Goal: Transaction & Acquisition: Purchase product/service

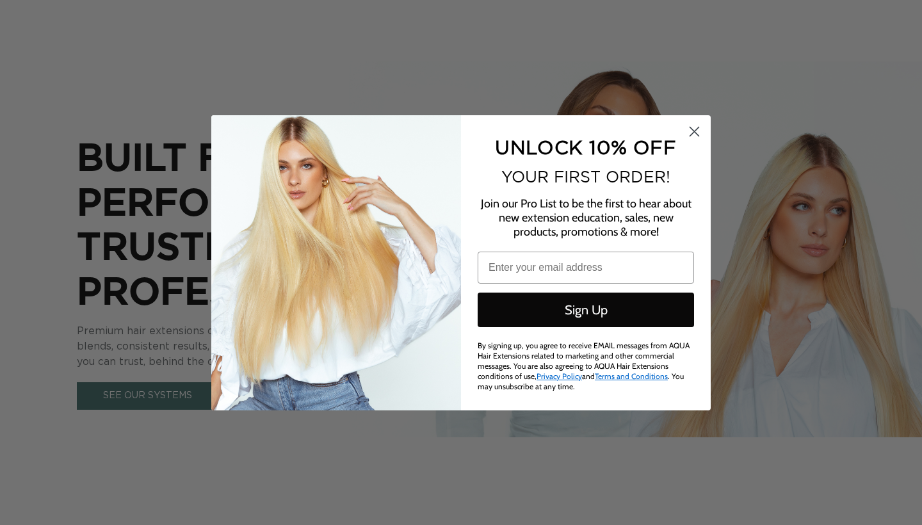
type input "jackiehelgesen@gmail.com"
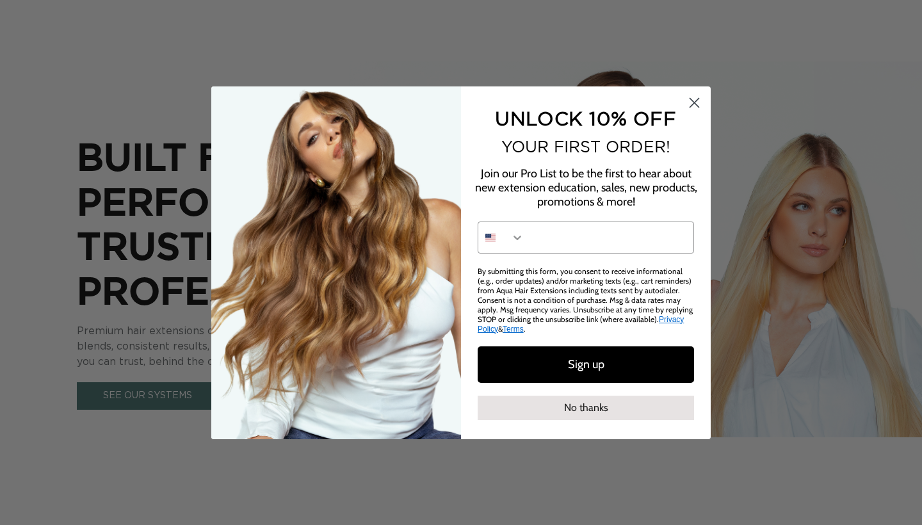
scroll to position [0, 831]
click at [692, 108] on circle "Close dialog" at bounding box center [694, 102] width 21 height 21
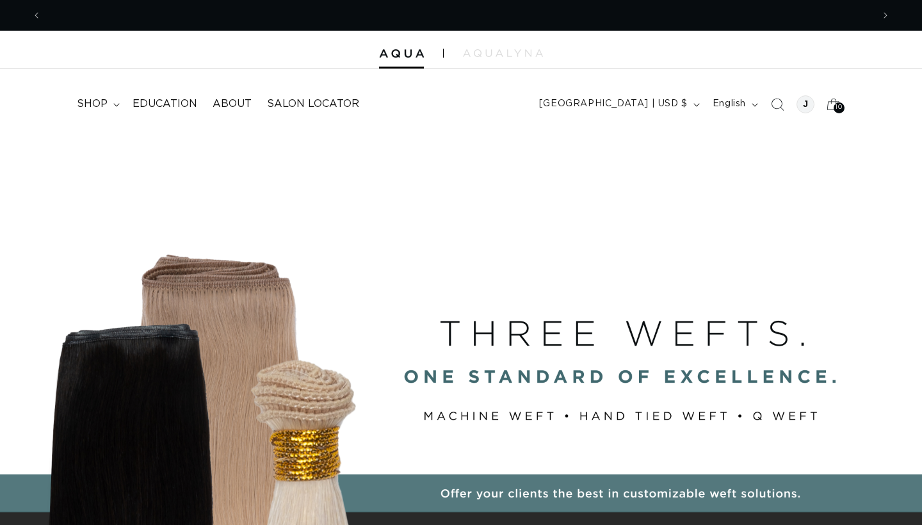
scroll to position [0, 1662]
click at [836, 108] on span "10" at bounding box center [839, 107] width 6 height 11
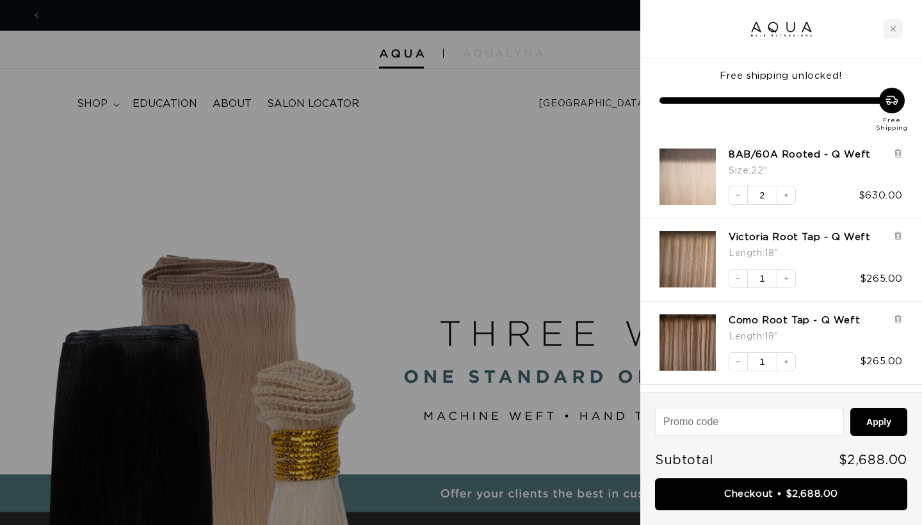
scroll to position [0, 0]
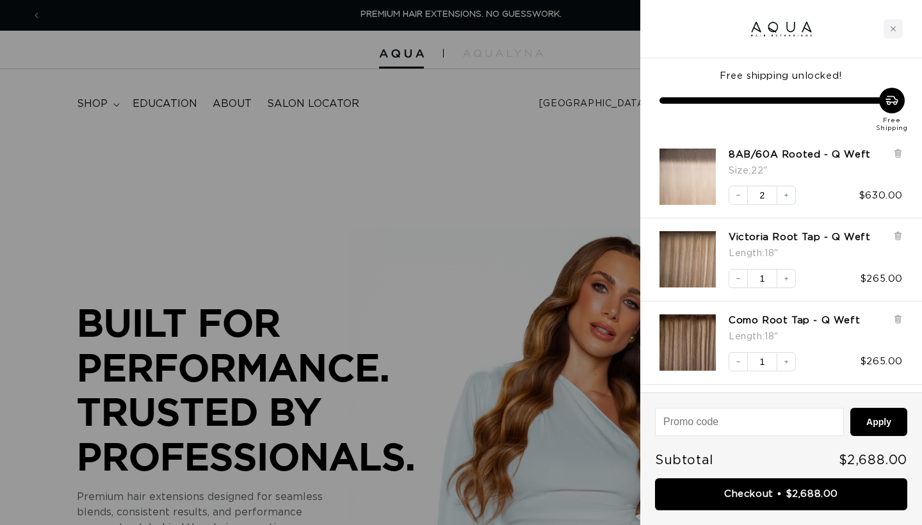
click at [466, 174] on div at bounding box center [461, 262] width 922 height 525
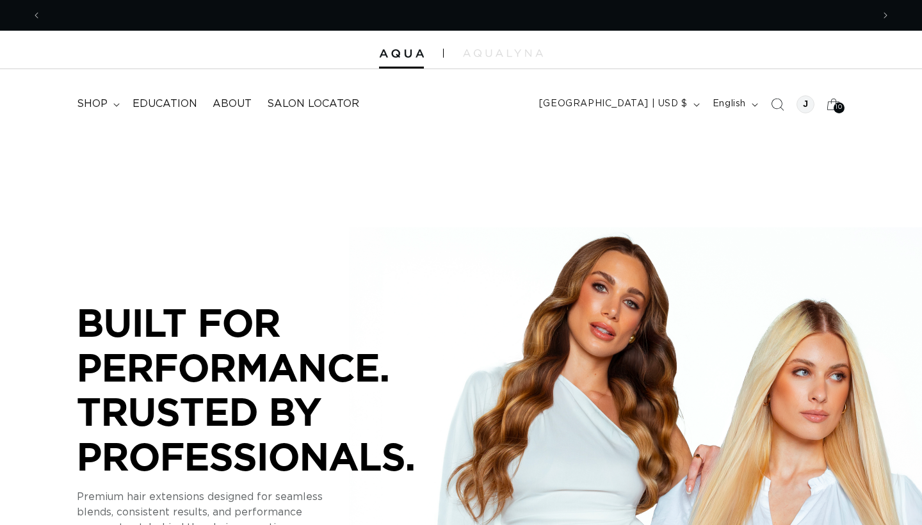
scroll to position [0, 831]
click at [95, 106] on span "shop" at bounding box center [92, 103] width 31 height 13
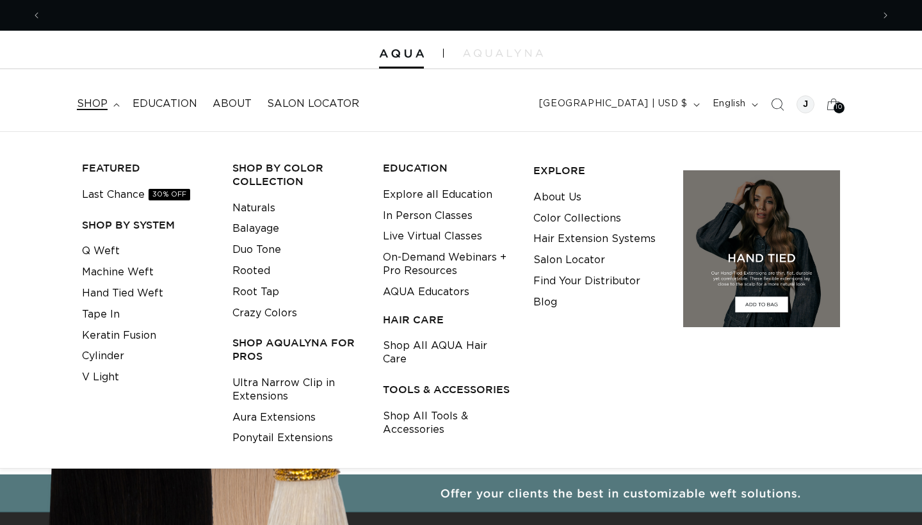
scroll to position [0, 0]
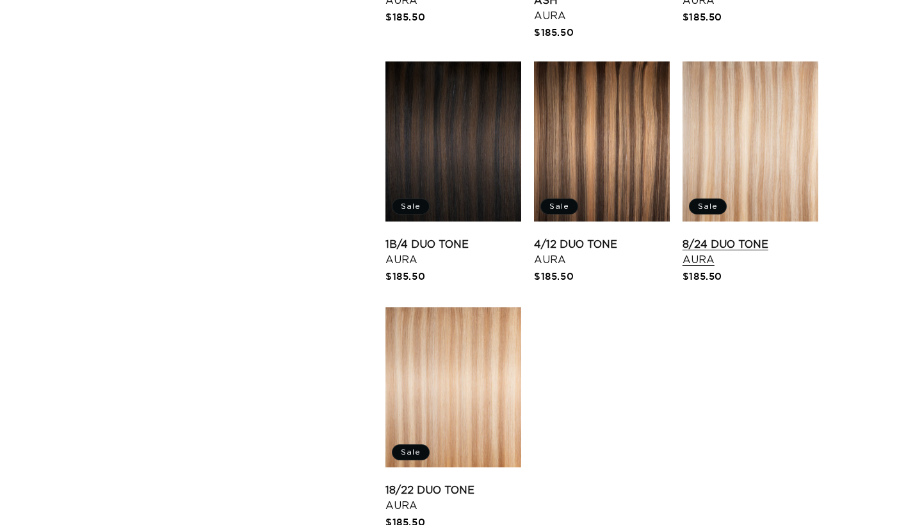
click at [763, 237] on link "8/24 Duo Tone Aura" at bounding box center [751, 252] width 136 height 31
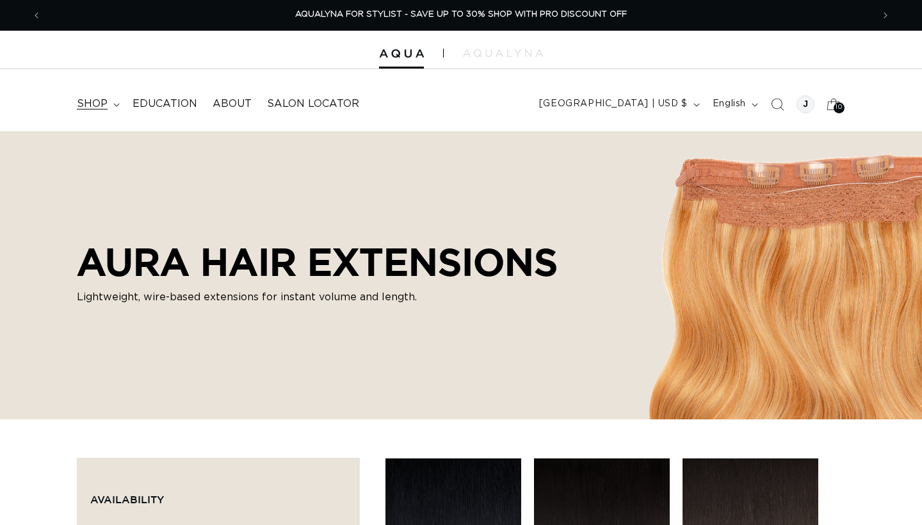
click at [93, 102] on span "shop" at bounding box center [92, 103] width 31 height 13
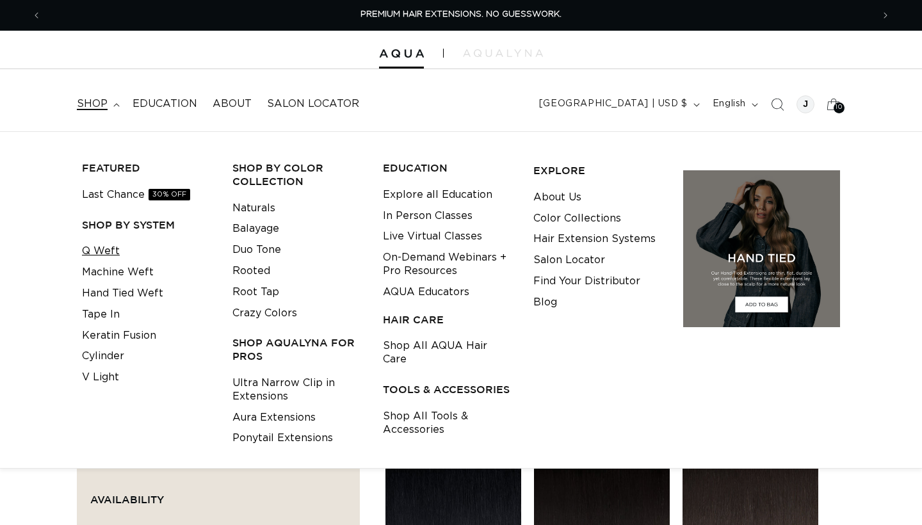
click at [107, 251] on link "Q Weft" at bounding box center [101, 251] width 38 height 21
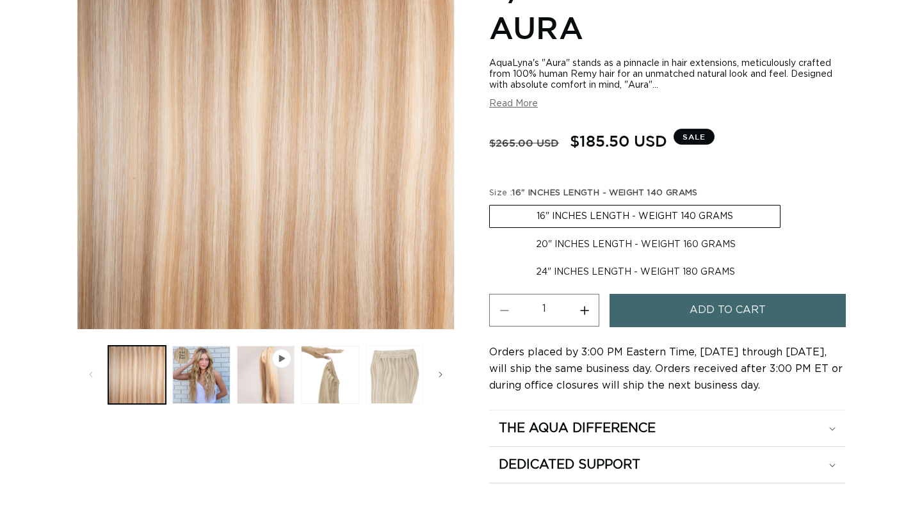
scroll to position [0, 831]
click at [402, 372] on button "Load image 4 in gallery view" at bounding box center [395, 375] width 58 height 58
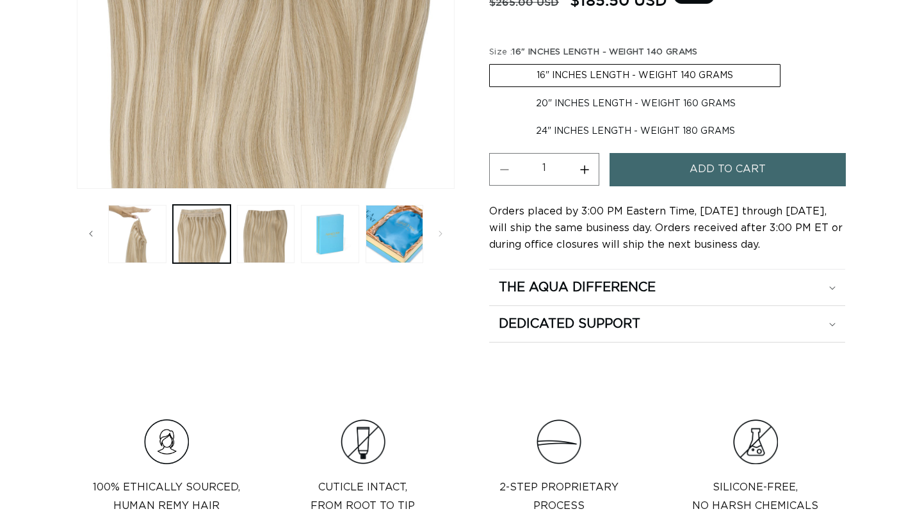
scroll to position [0, 0]
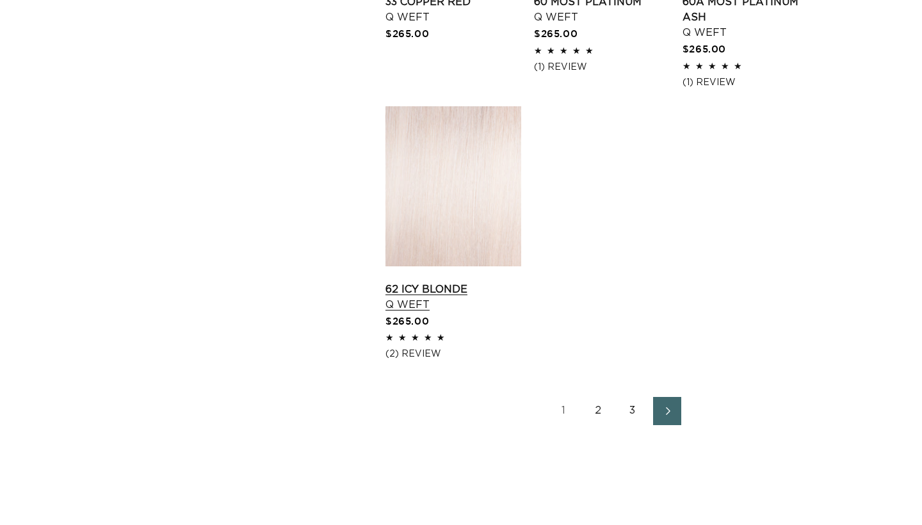
scroll to position [0, 1662]
click at [599, 424] on link "2" at bounding box center [598, 411] width 28 height 28
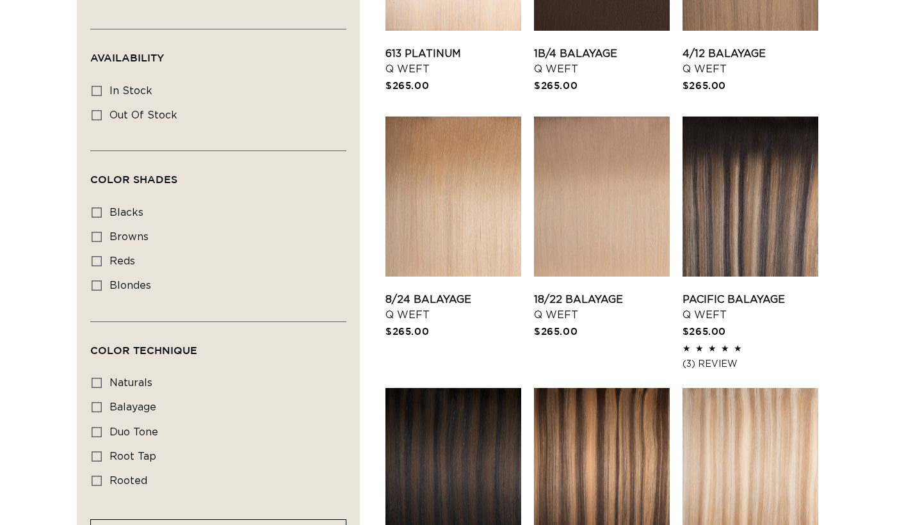
scroll to position [592, 0]
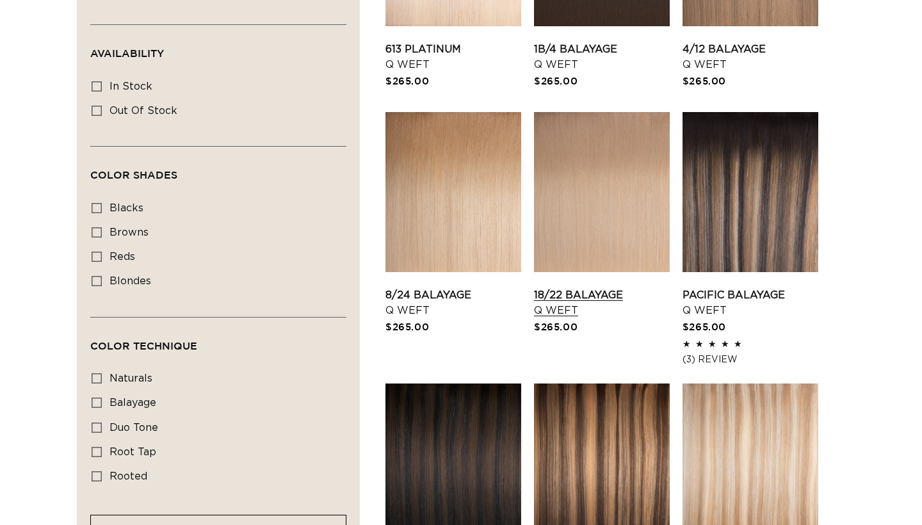
click at [604, 288] on link "18/22 Balayage Q Weft" at bounding box center [602, 303] width 136 height 31
